Goal: Information Seeking & Learning: Learn about a topic

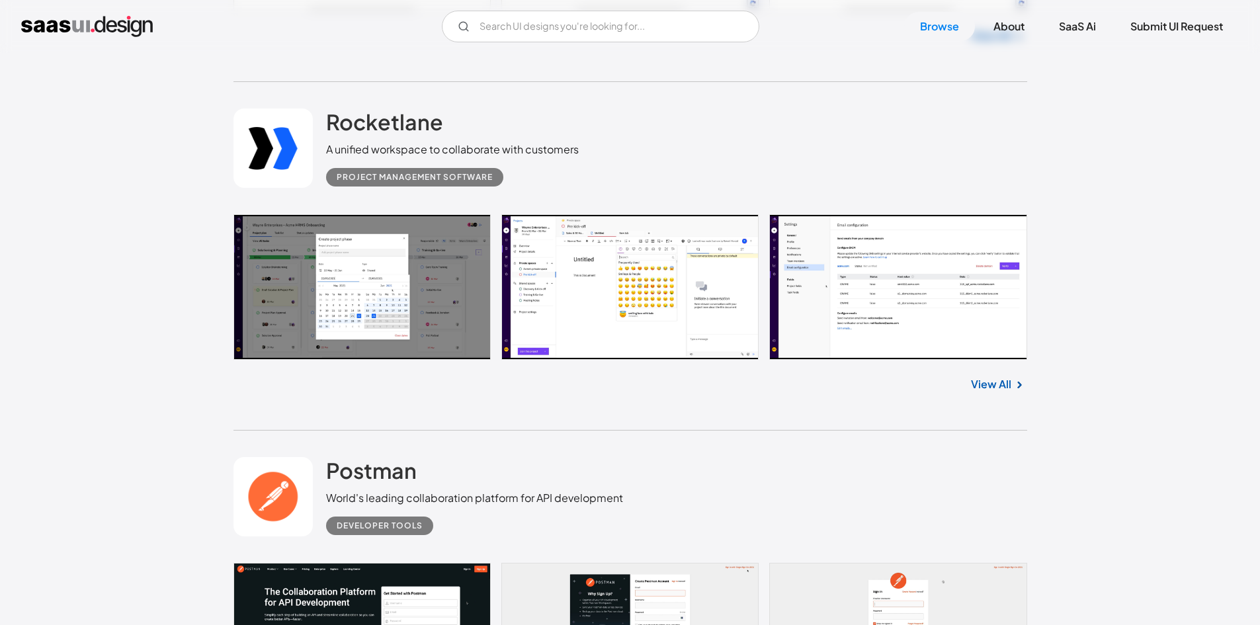
scroll to position [7012, 0]
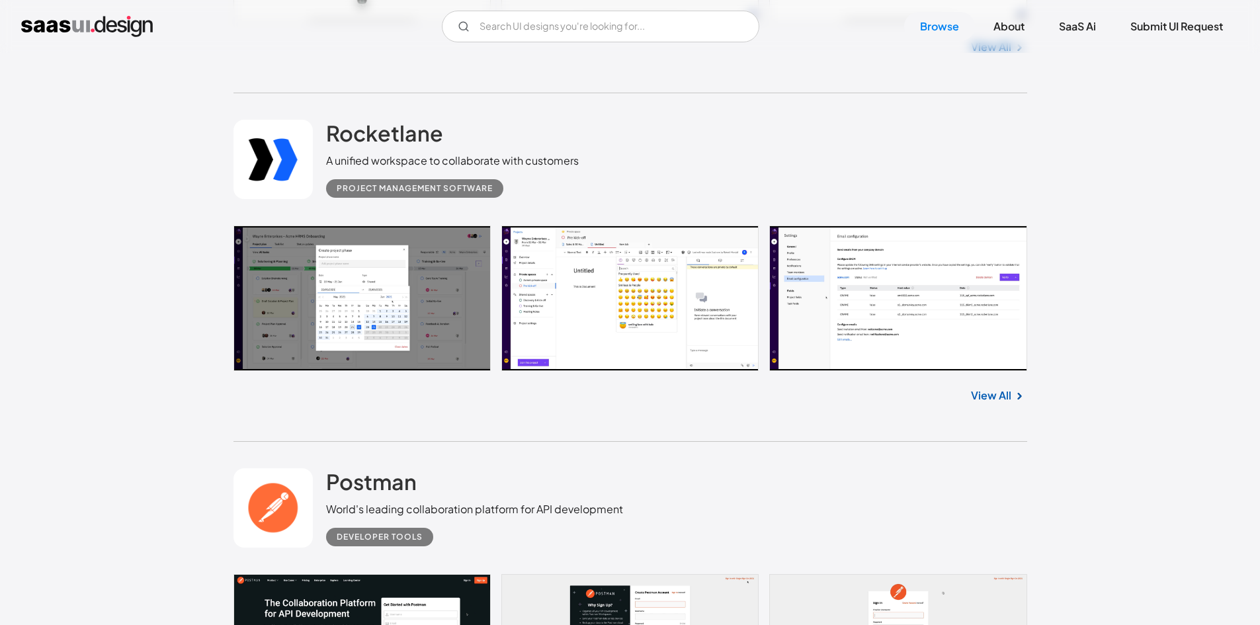
click at [872, 333] on link at bounding box center [631, 299] width 794 height 146
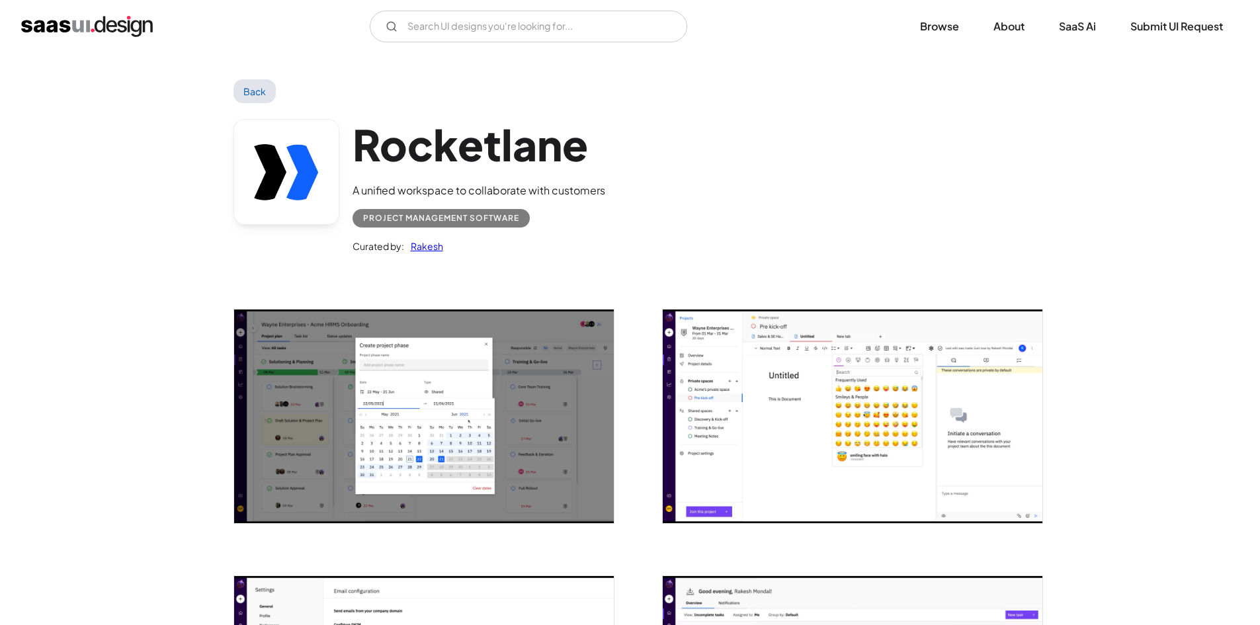
click at [257, 93] on link "Back" at bounding box center [255, 91] width 43 height 24
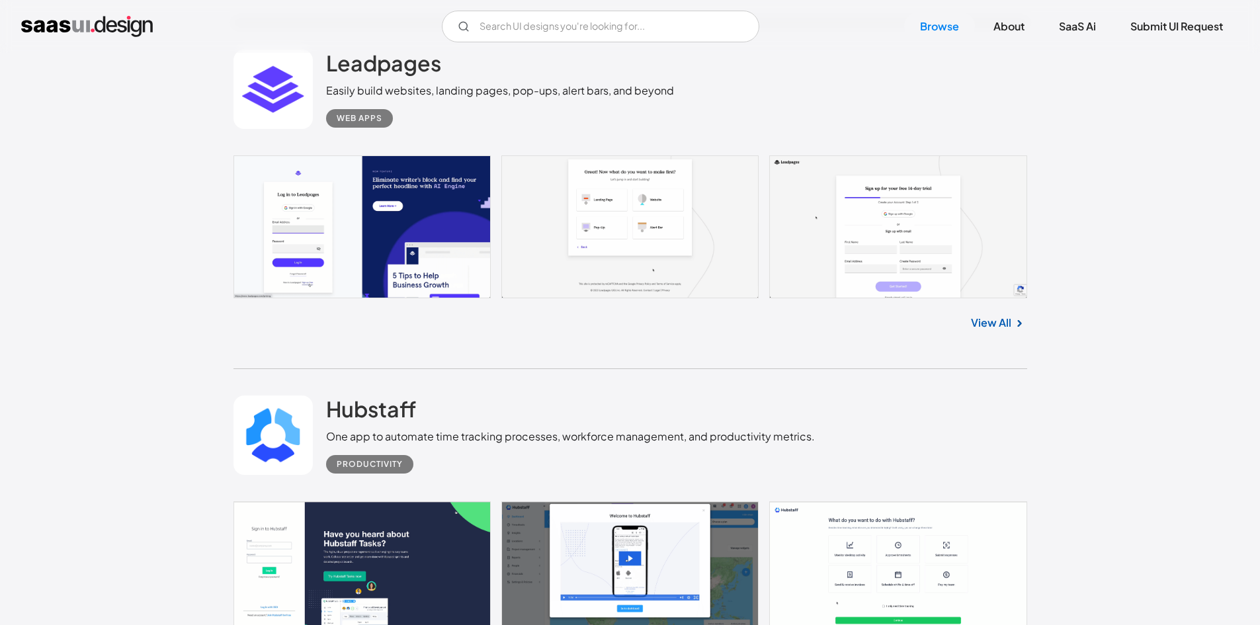
scroll to position [9200, 0]
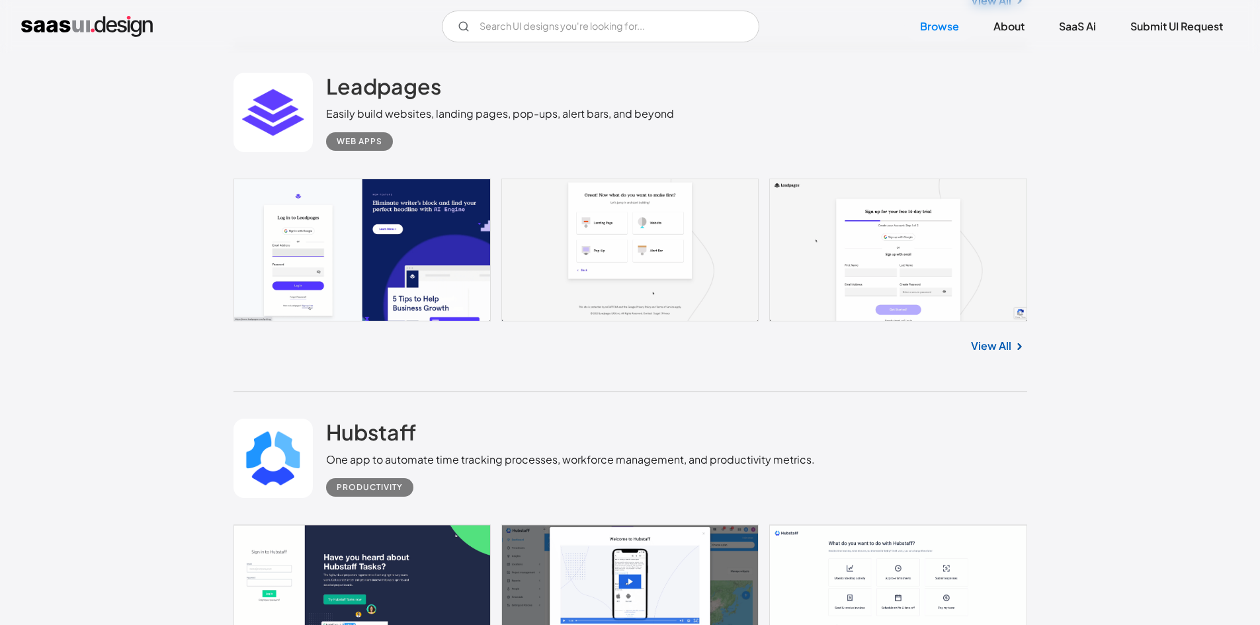
drag, startPoint x: 359, startPoint y: 138, endPoint x: 372, endPoint y: 145, distance: 14.8
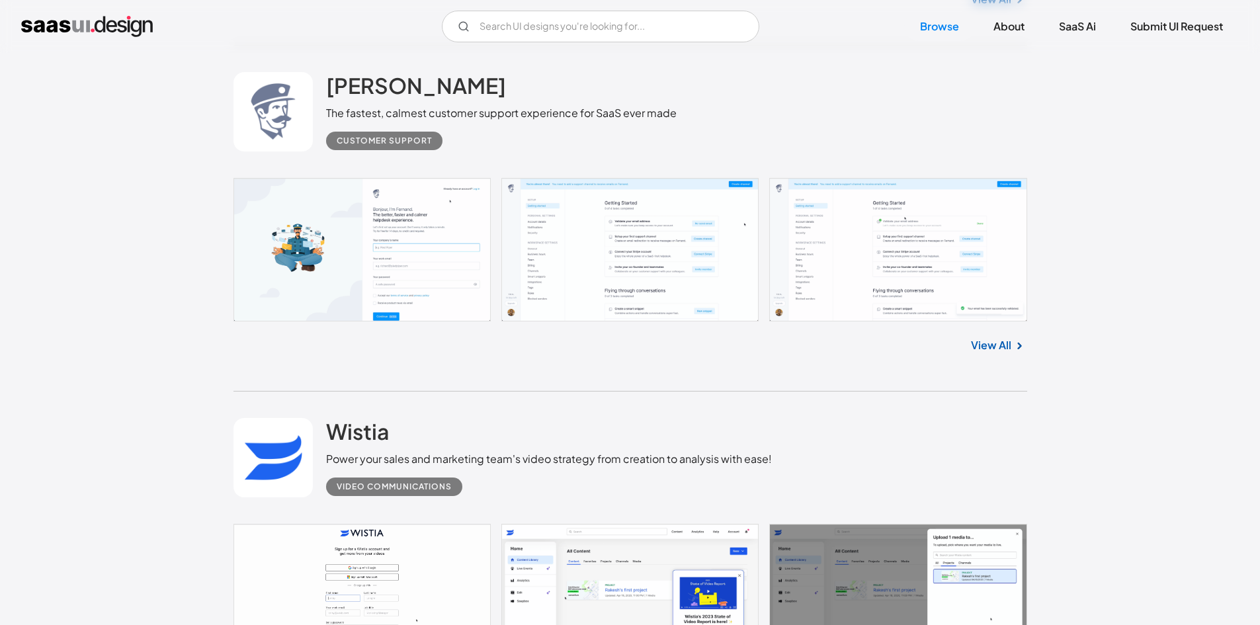
scroll to position [15815, 0]
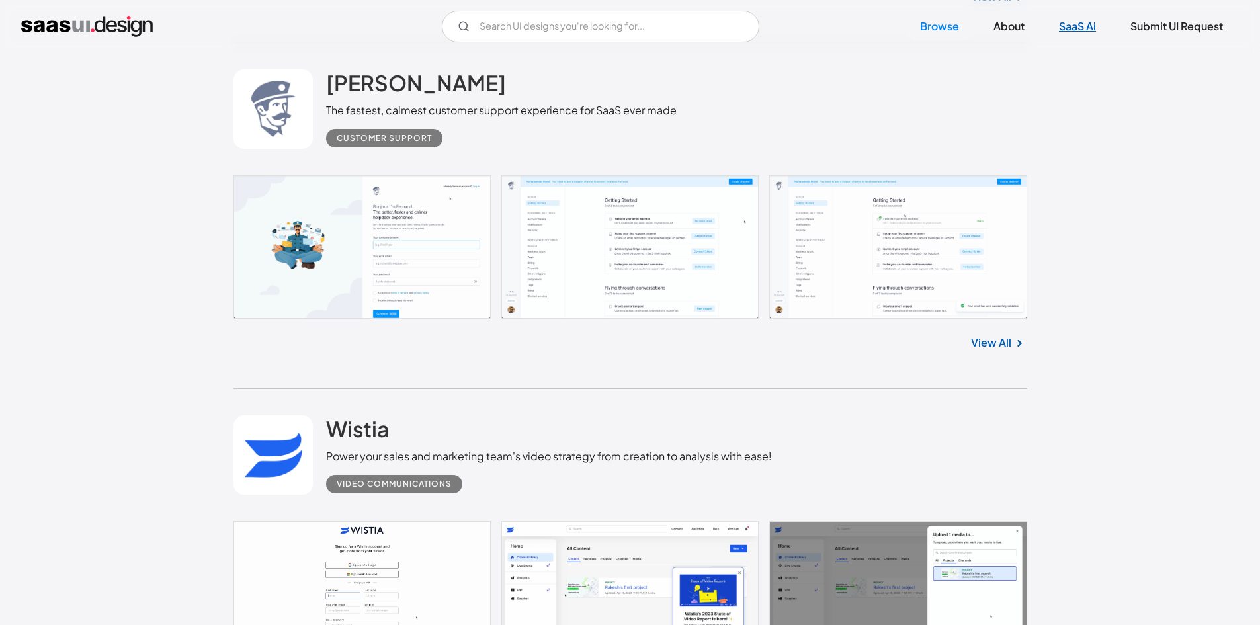
click at [1084, 24] on link "SaaS Ai" at bounding box center [1077, 26] width 69 height 29
click at [612, 32] on input "Email Form" at bounding box center [601, 27] width 318 height 32
type input "cards"
click at [116, 28] on img "home" at bounding box center [87, 26] width 132 height 21
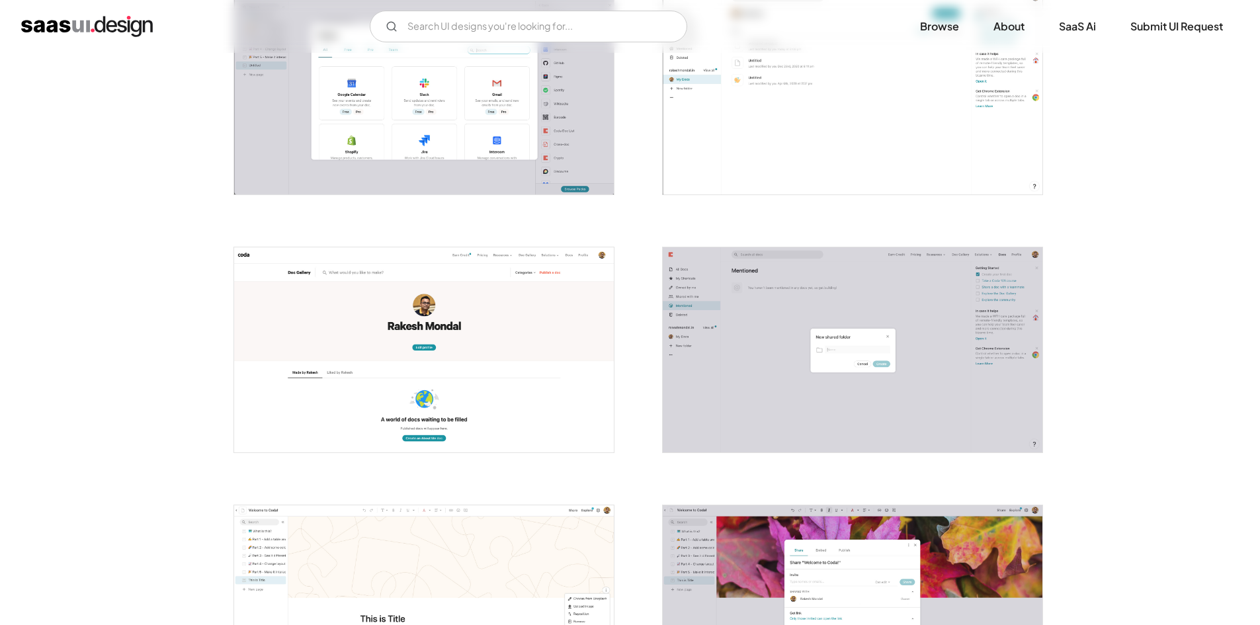
scroll to position [1918, 0]
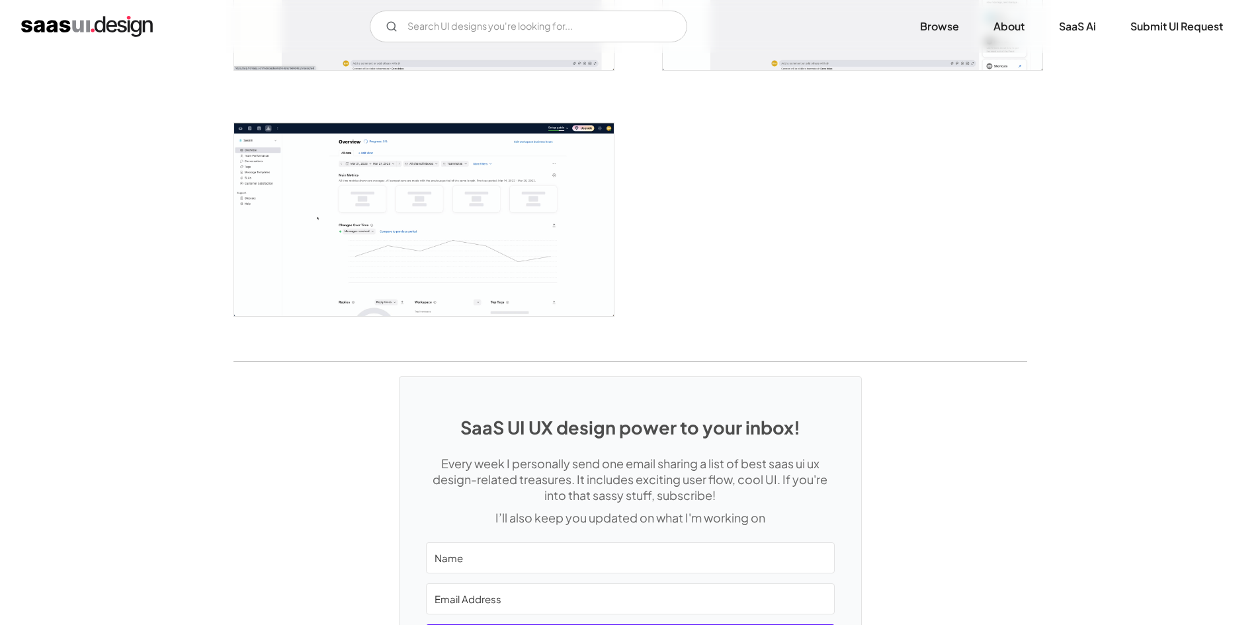
scroll to position [3175, 0]
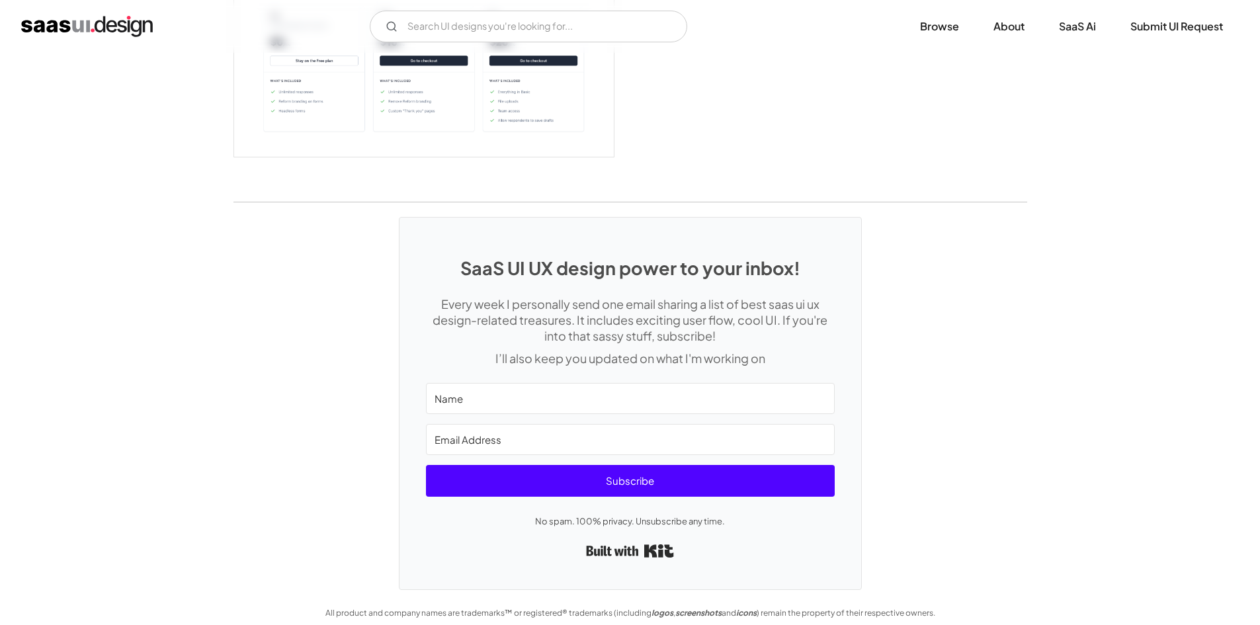
scroll to position [3013, 0]
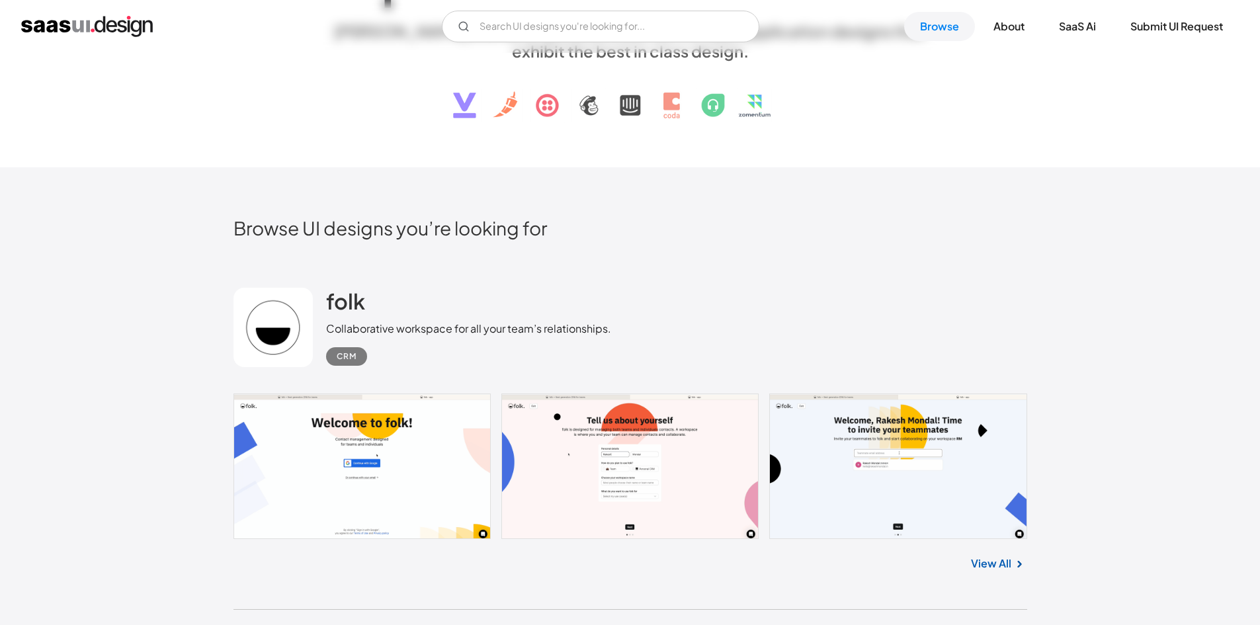
scroll to position [198, 0]
click at [984, 568] on link "View All" at bounding box center [991, 563] width 40 height 16
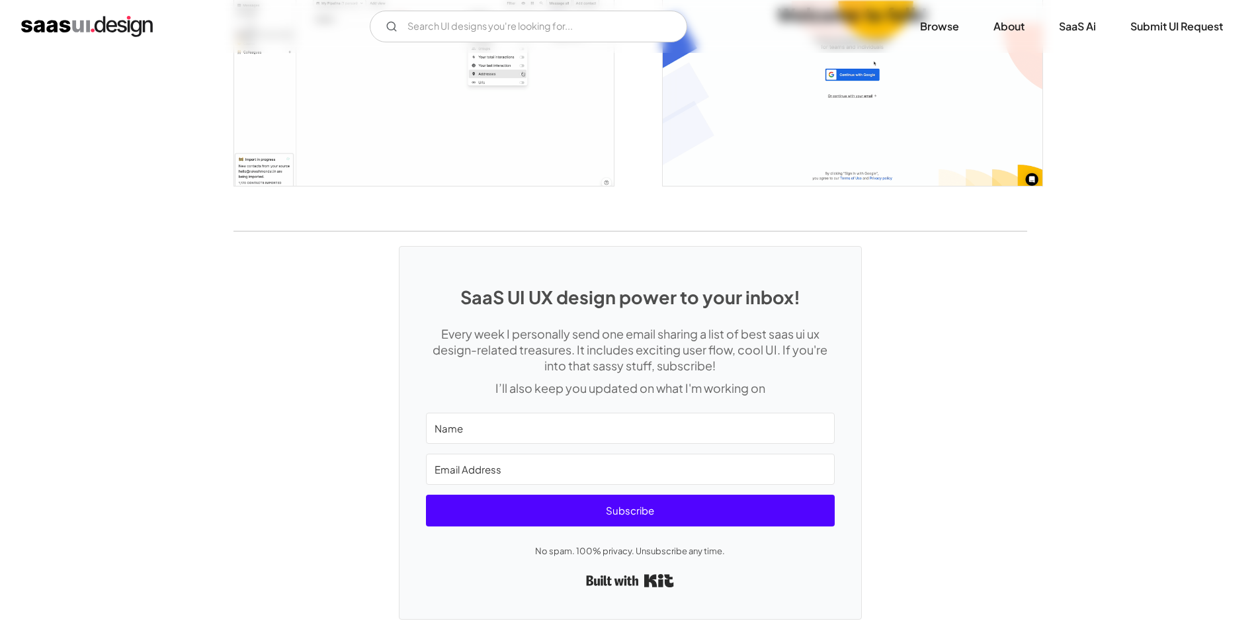
scroll to position [2244, 0]
